Goal: Task Accomplishment & Management: Manage account settings

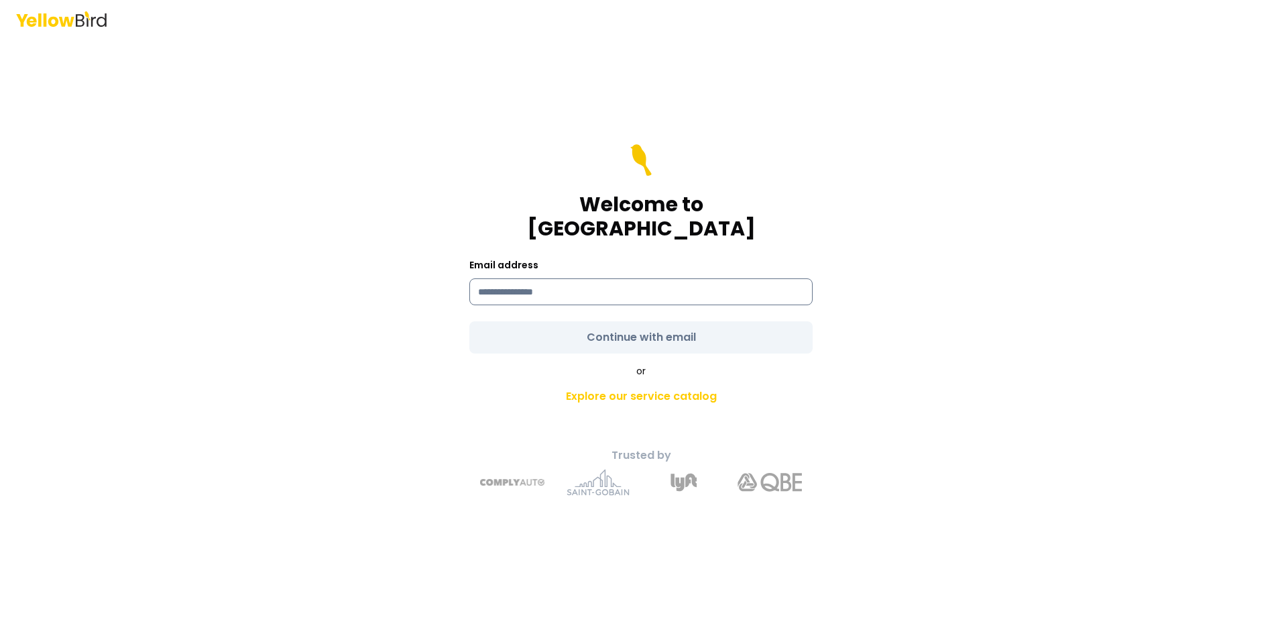
click at [623, 280] on input at bounding box center [640, 291] width 343 height 27
type input "**********"
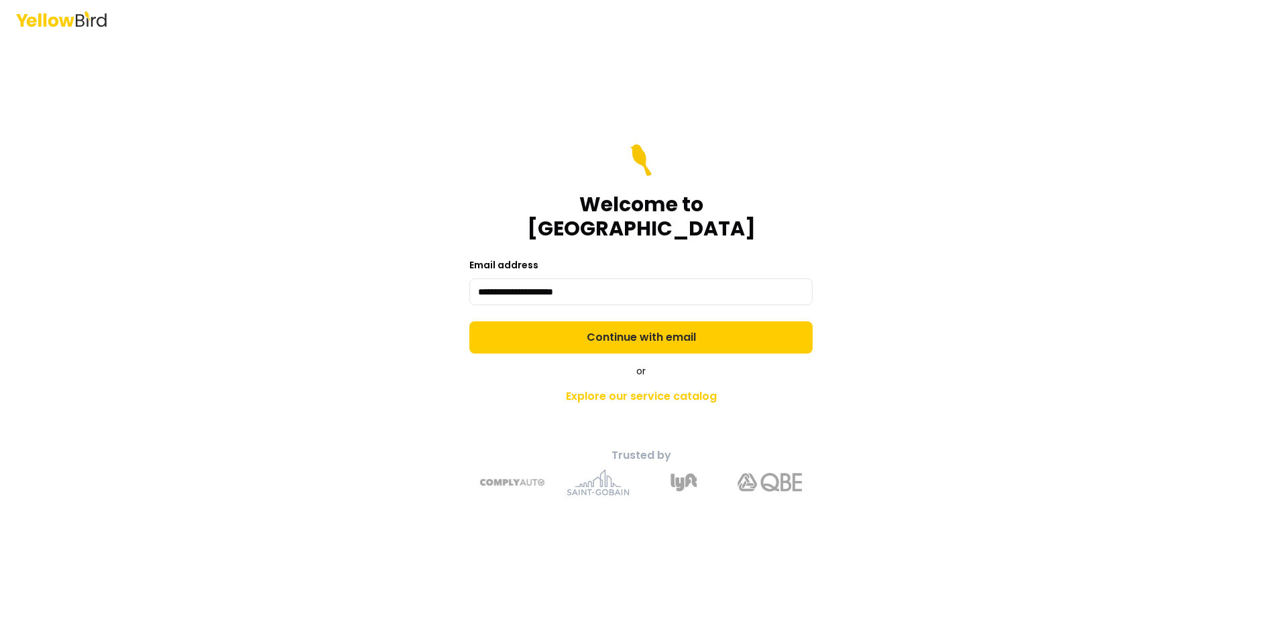
click at [1059, 398] on div "**********" at bounding box center [641, 320] width 1282 height 640
click at [752, 324] on button "Continue with email" at bounding box center [640, 337] width 343 height 32
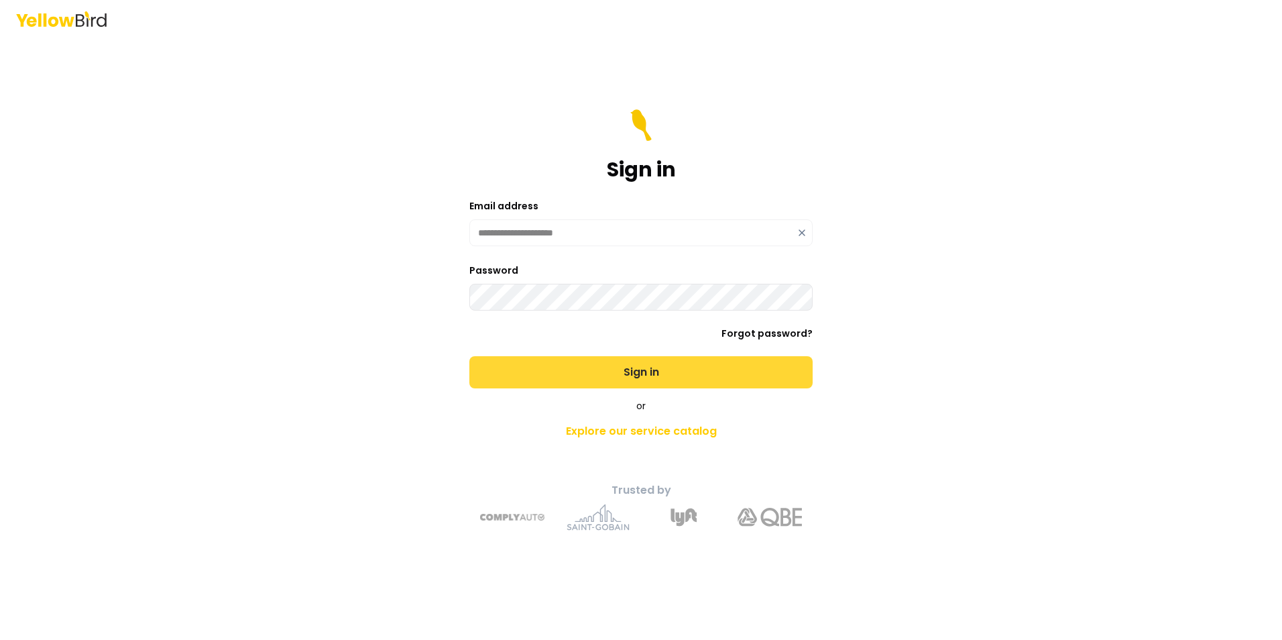
click at [744, 379] on button "Sign in" at bounding box center [640, 372] width 343 height 32
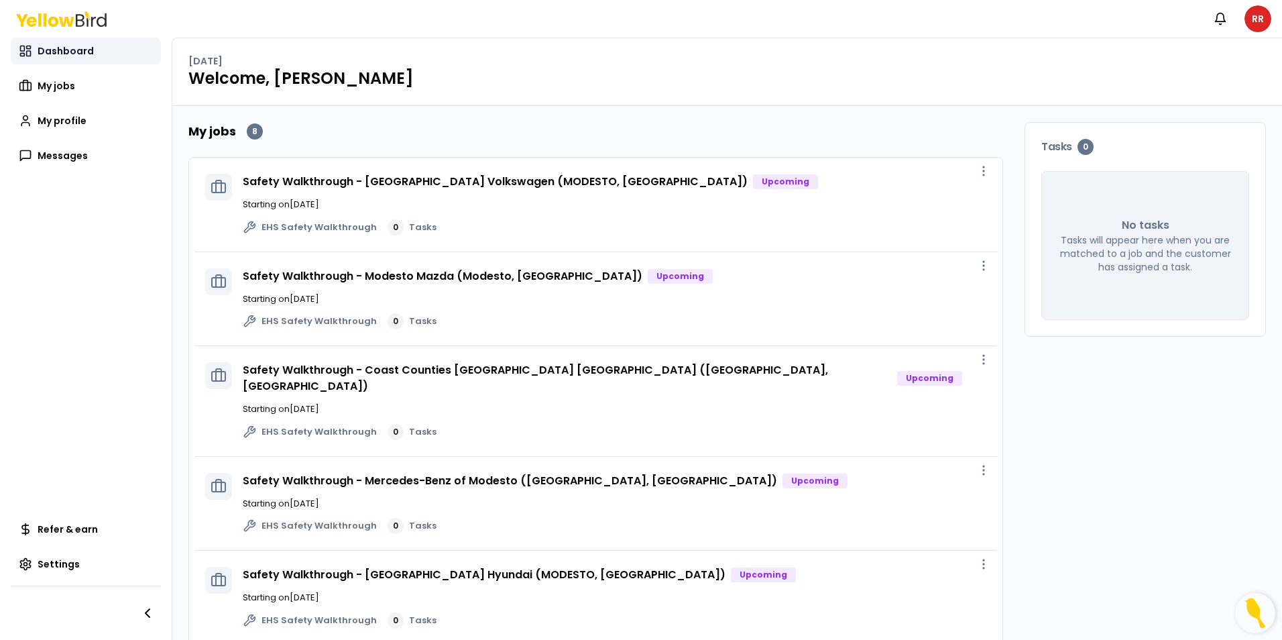
click at [68, 47] on span "Dashboard" at bounding box center [66, 50] width 56 height 13
click at [68, 88] on span "My jobs" at bounding box center [57, 85] width 38 height 13
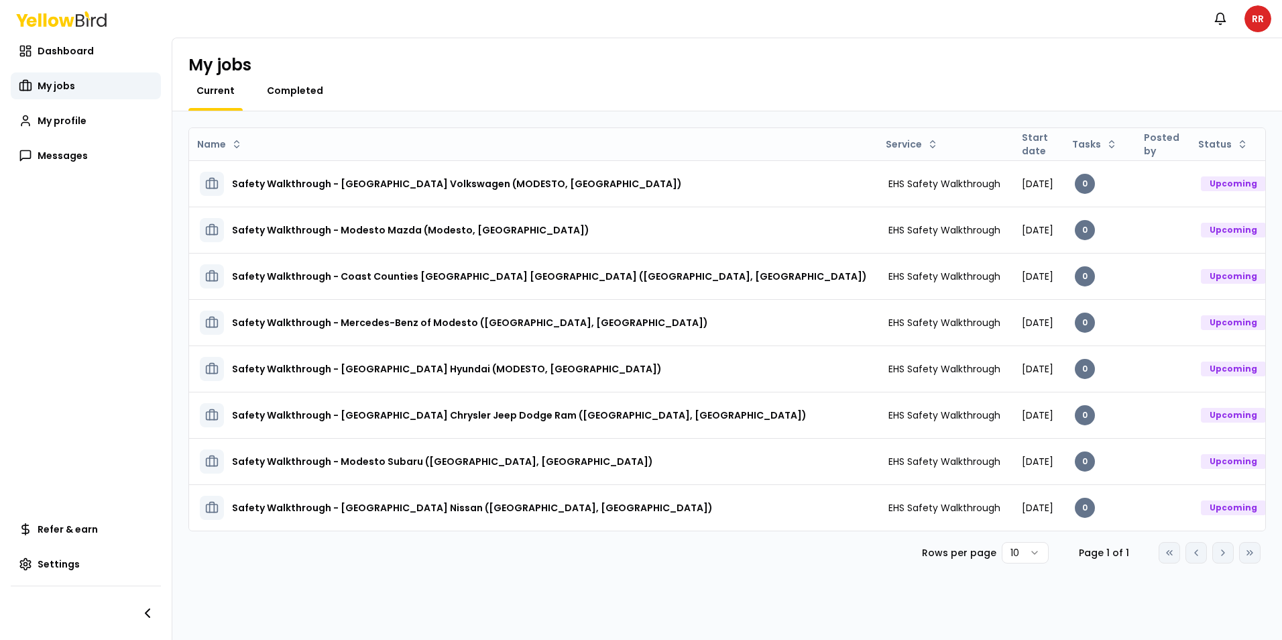
click at [310, 92] on span "Completed" at bounding box center [295, 90] width 56 height 13
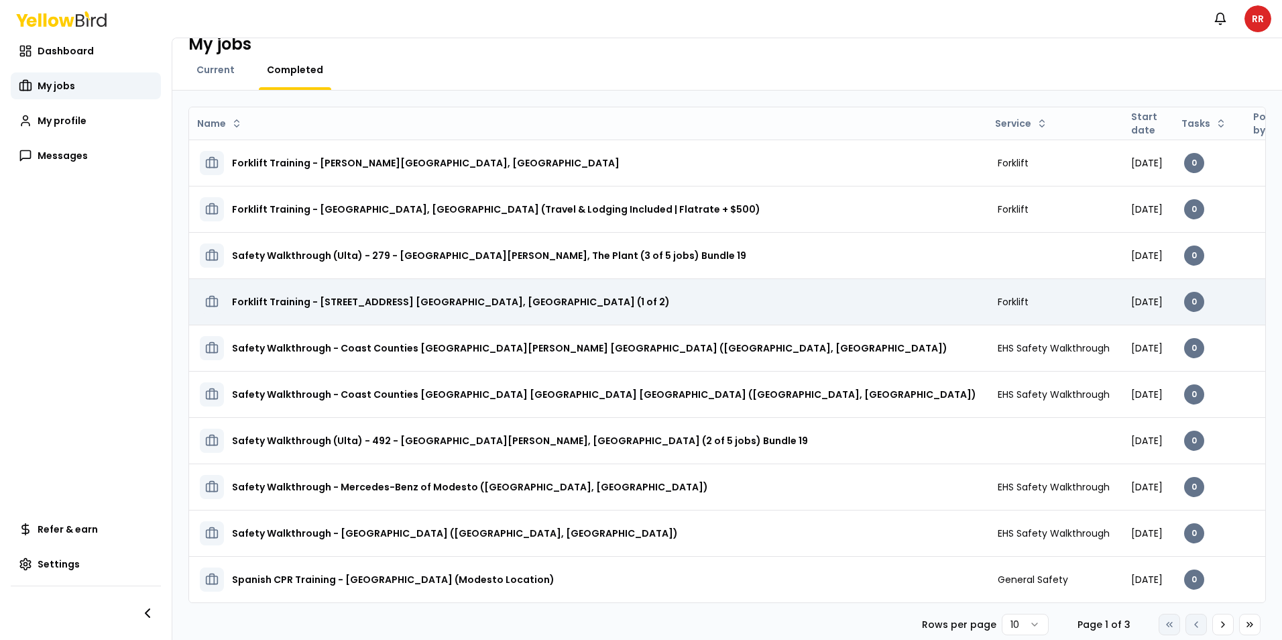
scroll to position [32, 0]
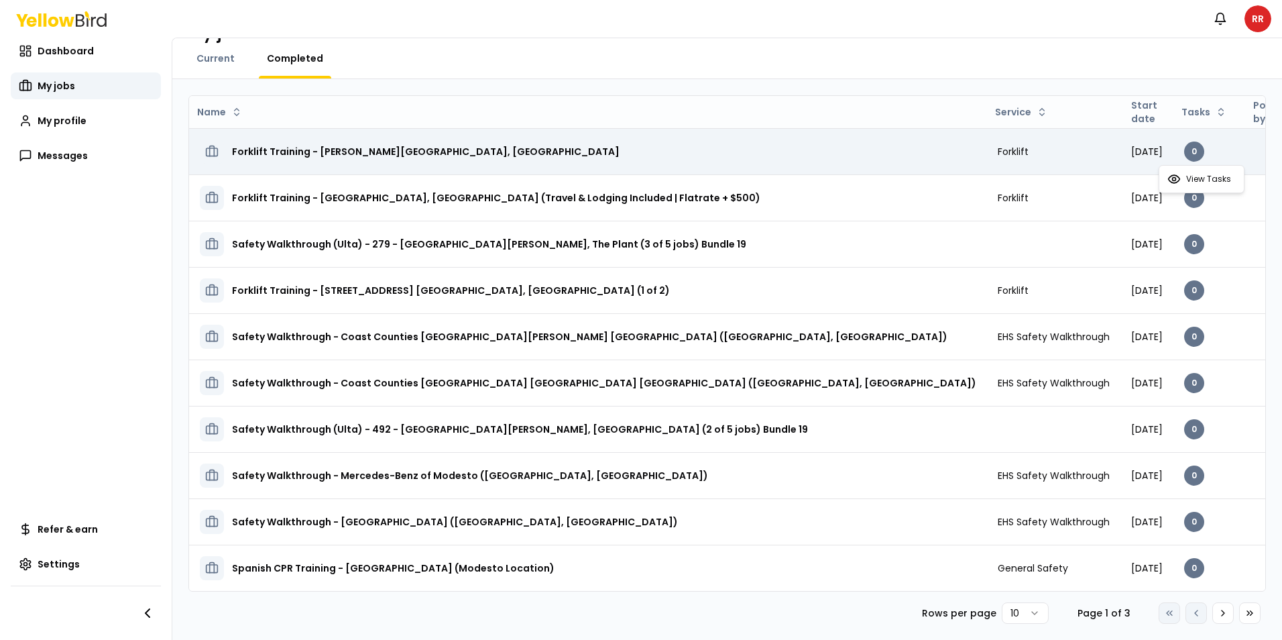
click at [1232, 154] on html "Notifications RR Dashboard My jobs My profile Messages Refer & earn Settings My…" at bounding box center [641, 320] width 1282 height 640
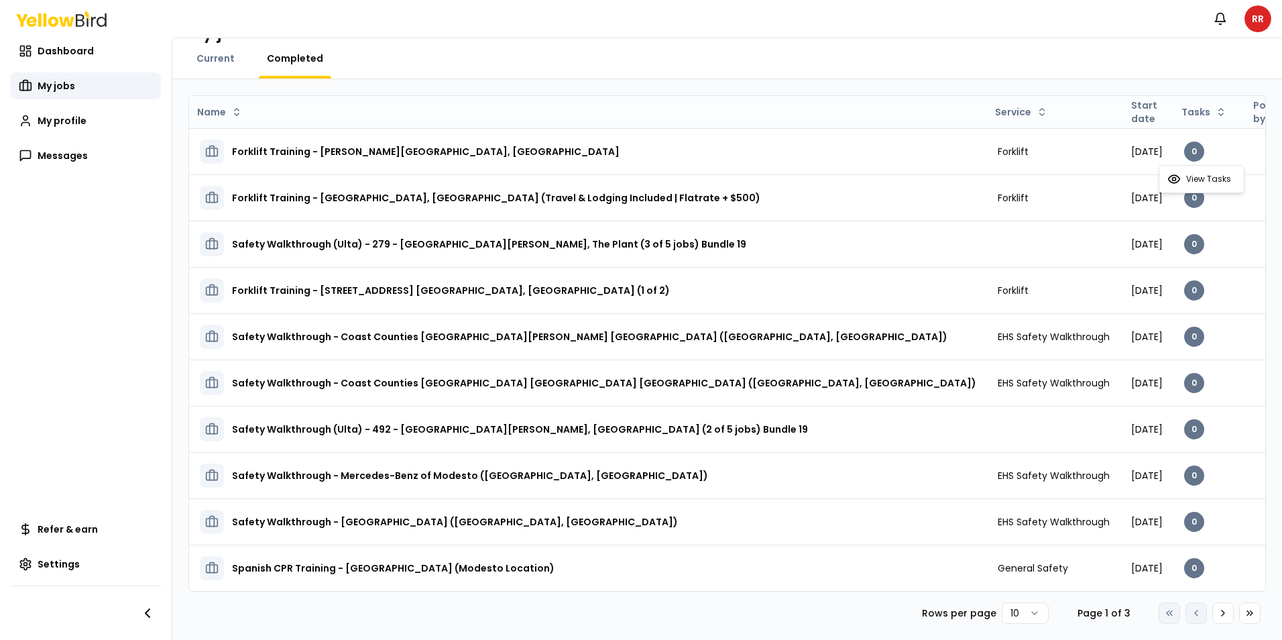
click at [1210, 612] on html "Notifications RR Dashboard My jobs My profile Messages Refer & earn Settings My…" at bounding box center [641, 320] width 1282 height 640
click at [1218, 615] on icon at bounding box center [1223, 612] width 11 height 11
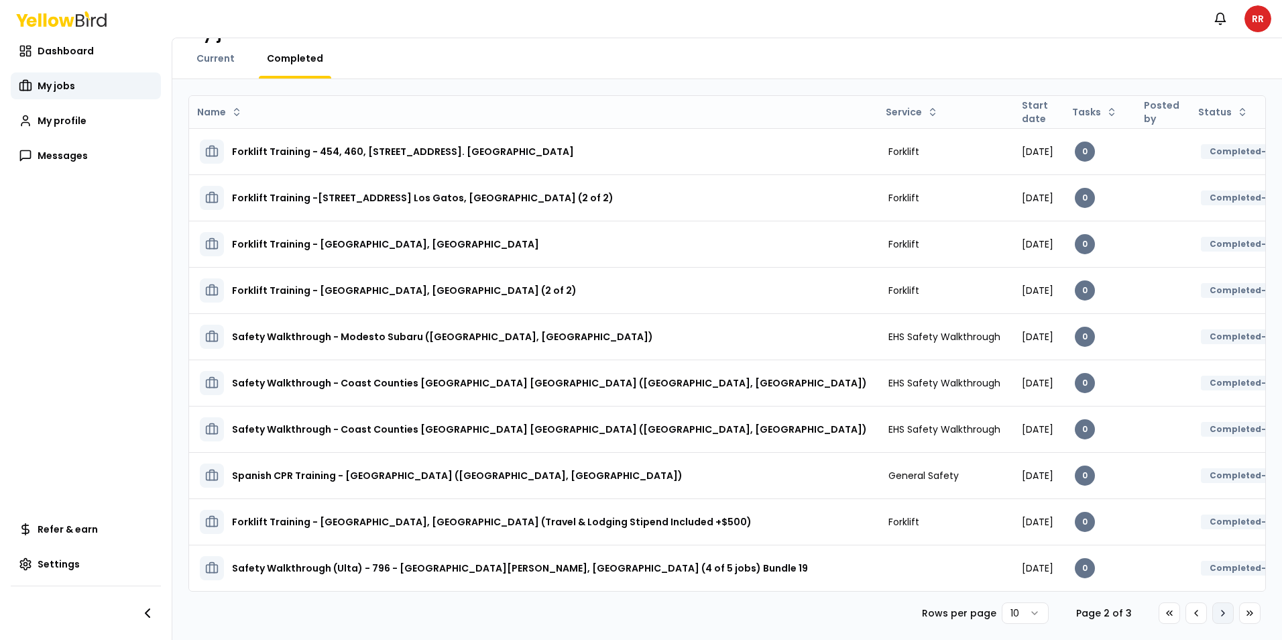
click at [1218, 615] on icon at bounding box center [1223, 612] width 11 height 11
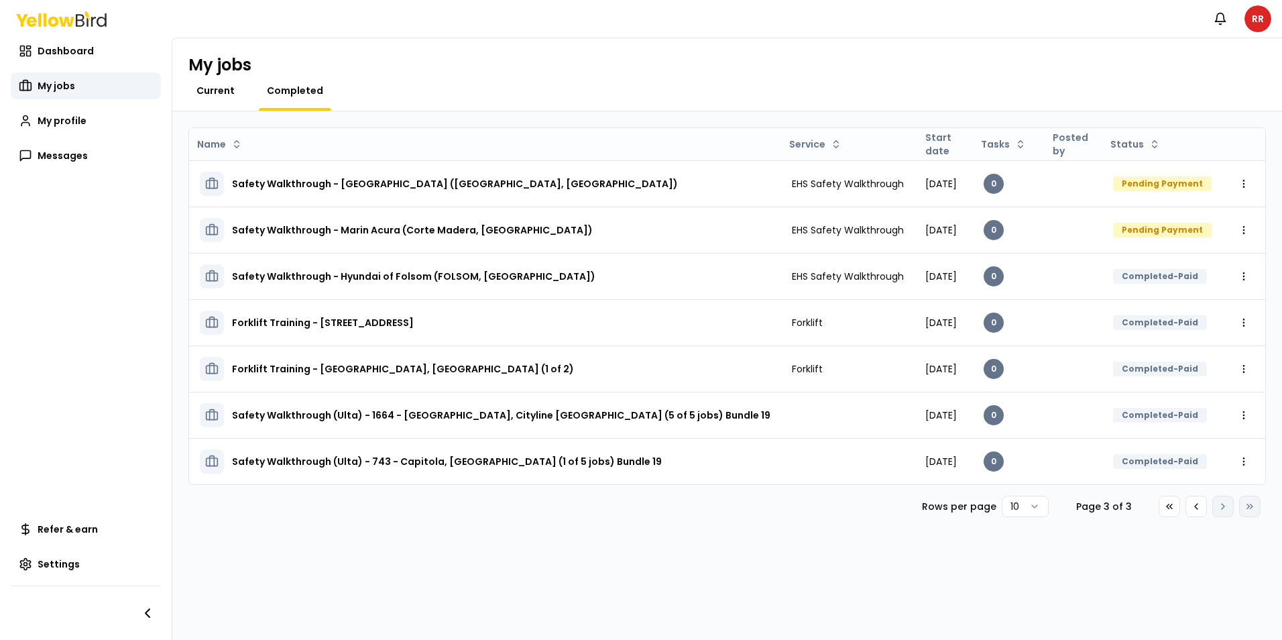
click at [215, 88] on span "Current" at bounding box center [215, 90] width 38 height 13
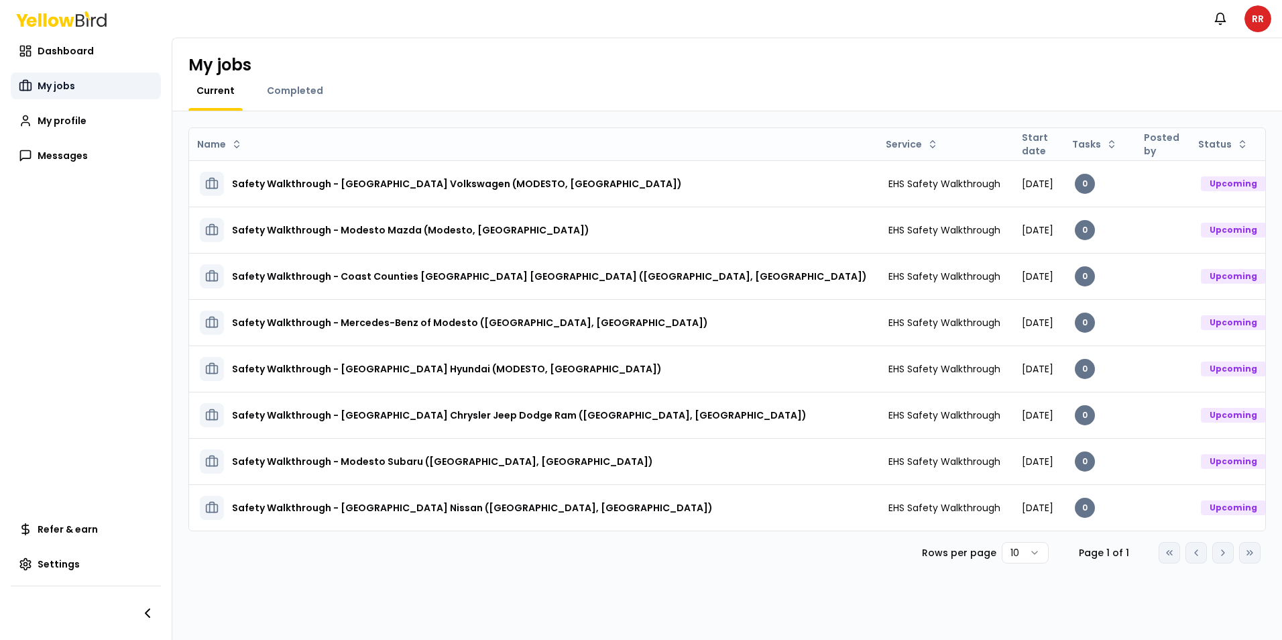
click at [55, 96] on link "My jobs" at bounding box center [86, 85] width 150 height 27
click at [58, 87] on span "My jobs" at bounding box center [57, 85] width 38 height 13
click at [55, 84] on span "My jobs" at bounding box center [57, 85] width 38 height 13
click at [66, 46] on span "Dashboard" at bounding box center [66, 50] width 56 height 13
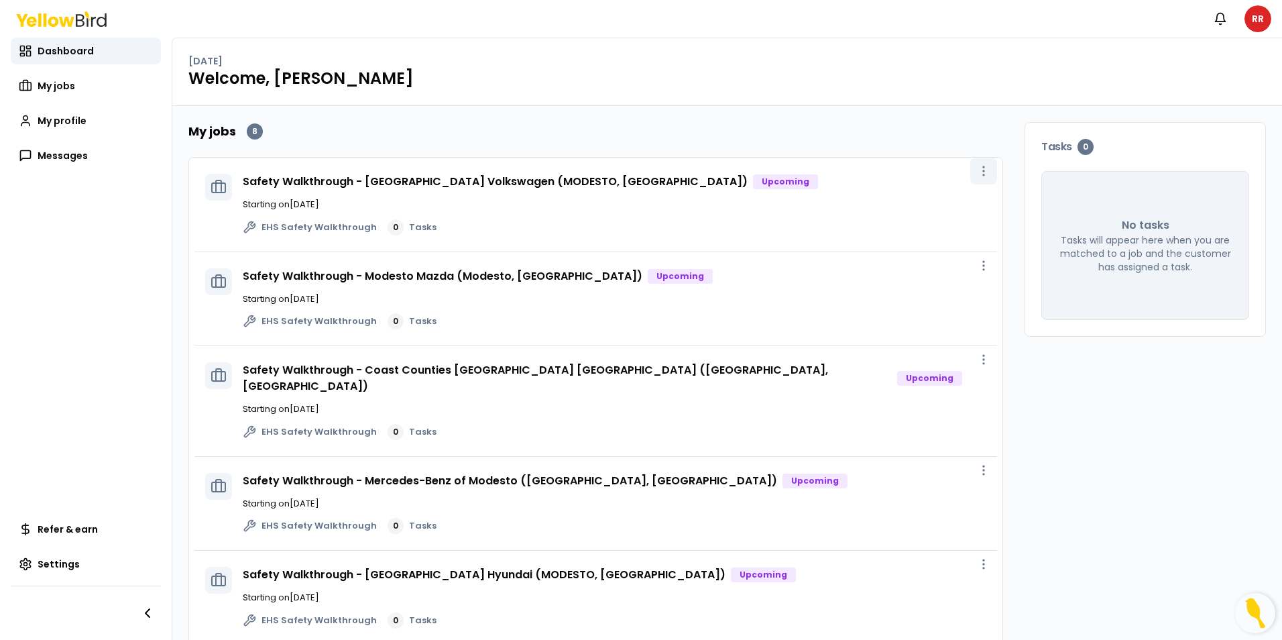
click at [977, 170] on icon "button" at bounding box center [983, 170] width 13 height 13
click at [971, 178] on button "button" at bounding box center [983, 171] width 27 height 27
click at [972, 178] on button "button" at bounding box center [983, 171] width 27 height 27
click at [68, 122] on span "My profile" at bounding box center [62, 120] width 49 height 13
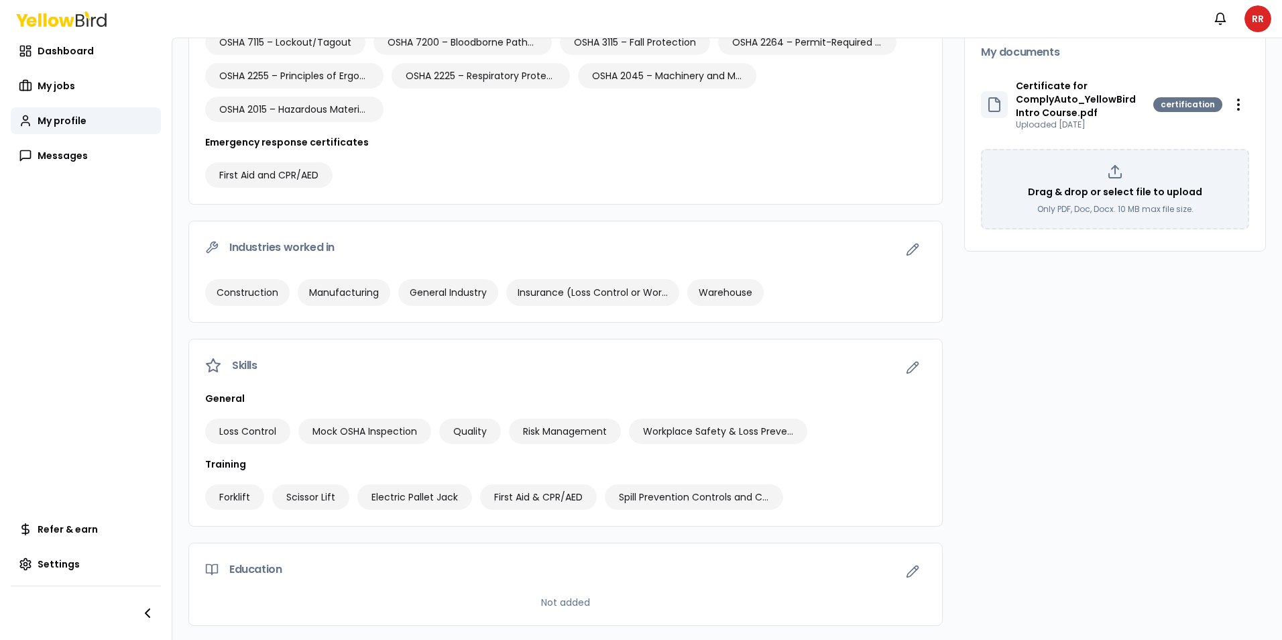
scroll to position [341, 0]
click at [65, 46] on span "Dashboard" at bounding box center [66, 50] width 56 height 13
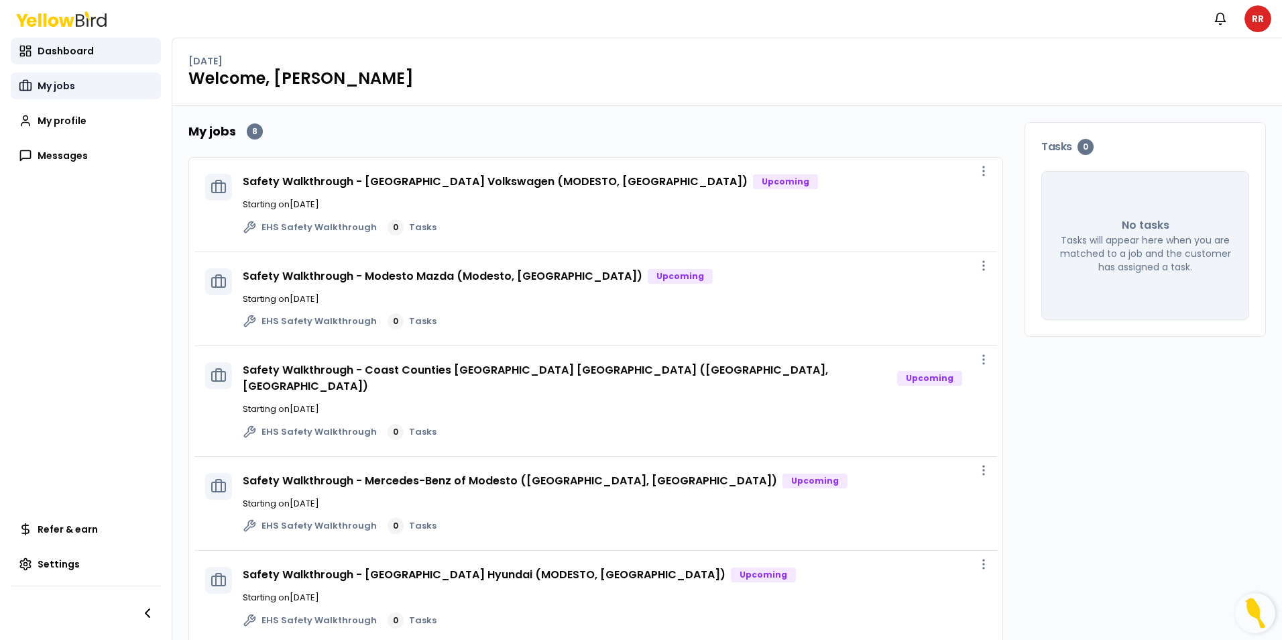
click at [67, 88] on span "My jobs" at bounding box center [57, 85] width 38 height 13
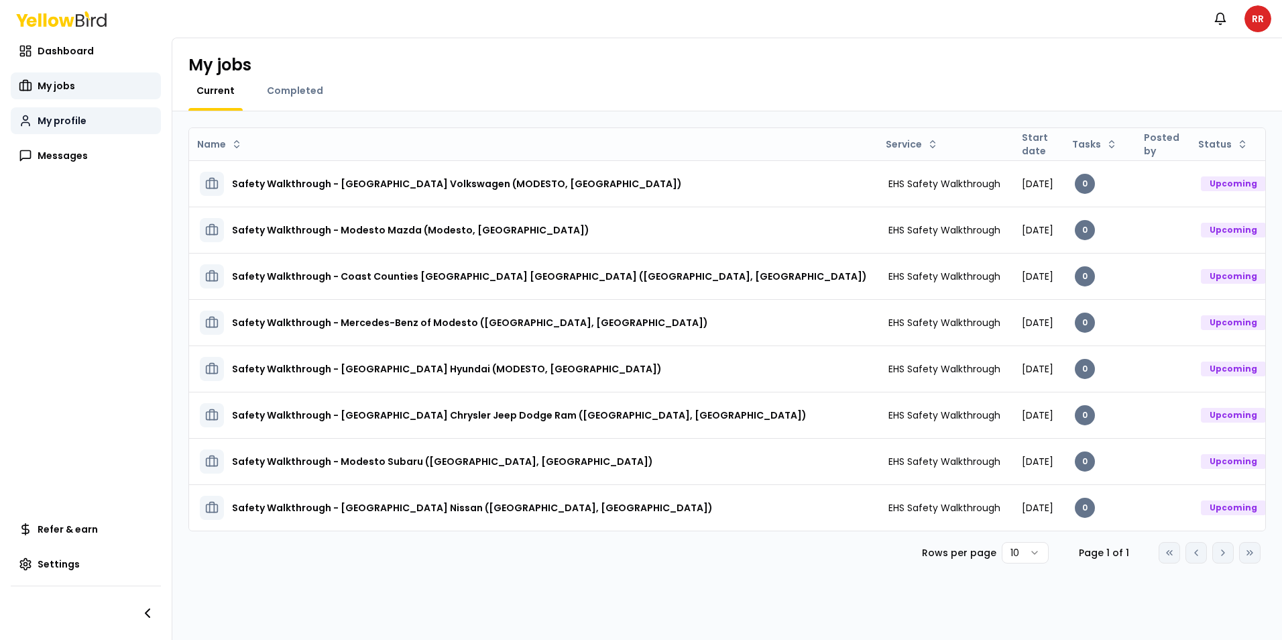
click at [72, 112] on link "My profile" at bounding box center [86, 120] width 150 height 27
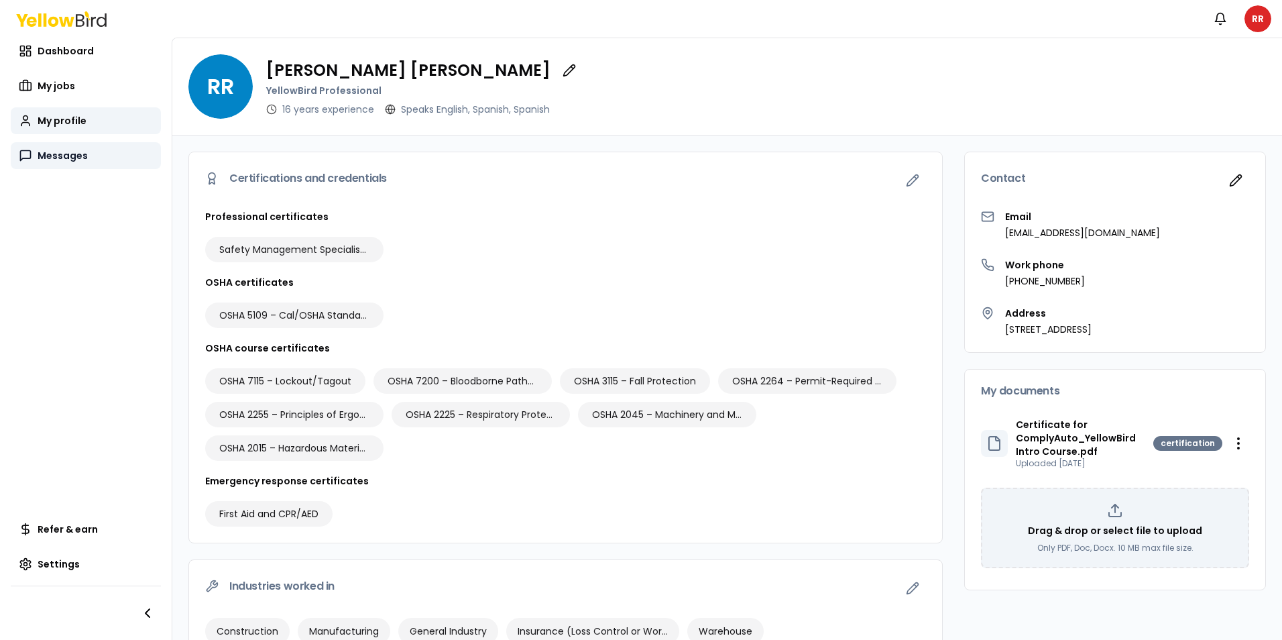
click at [52, 155] on span "Messages" at bounding box center [63, 155] width 50 height 13
